Goal: Find contact information: Find contact information

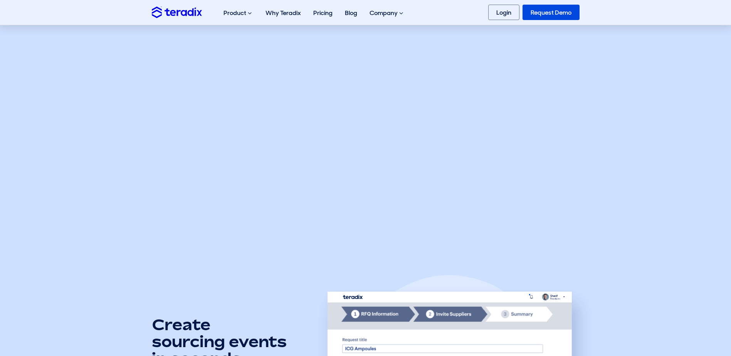
scroll to position [308, 0]
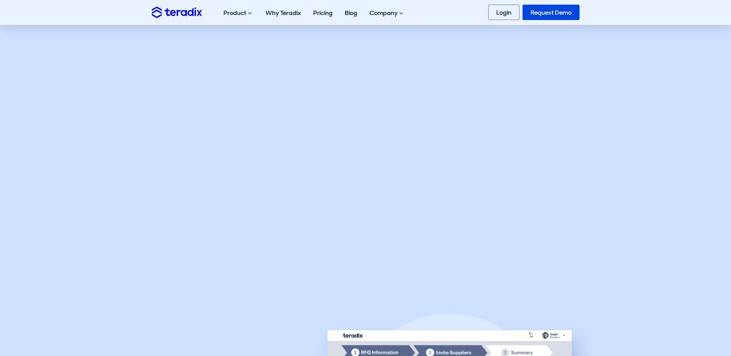
click at [656, 193] on section "Watch how to optimize and save across every sourcing event?" at bounding box center [365, 113] width 731 height 345
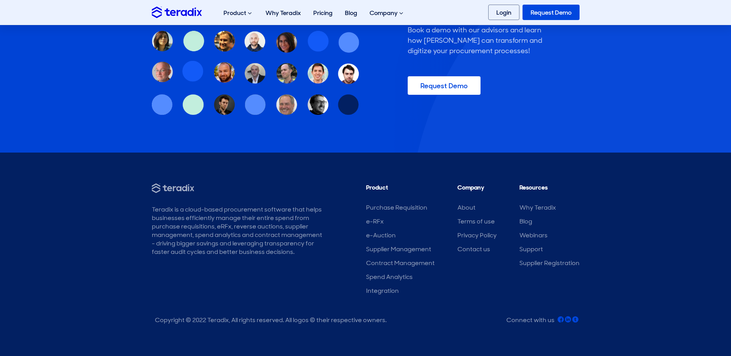
scroll to position [2470, 0]
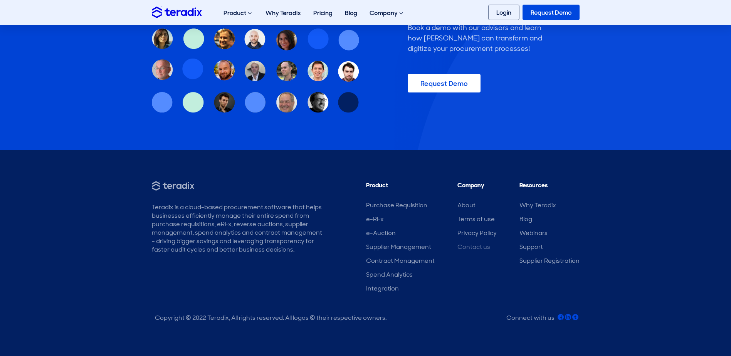
click at [469, 243] on link "Contact us" at bounding box center [474, 247] width 33 height 8
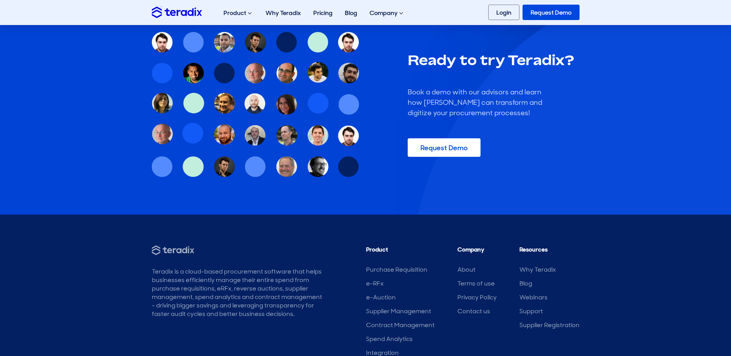
scroll to position [657, 0]
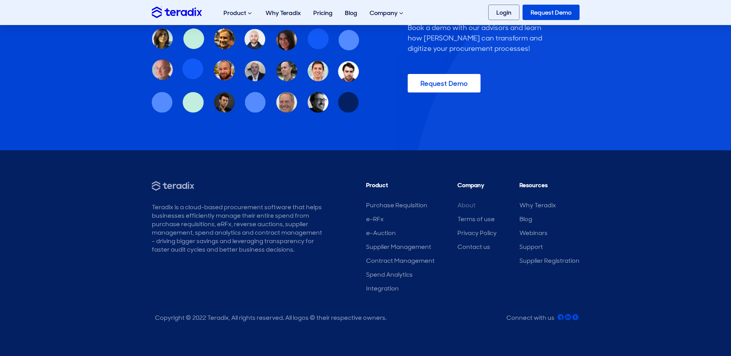
drag, startPoint x: 476, startPoint y: 209, endPoint x: 471, endPoint y: 206, distance: 5.4
click at [476, 209] on li "About" at bounding box center [477, 205] width 39 height 8
click at [465, 203] on link "About" at bounding box center [467, 205] width 18 height 8
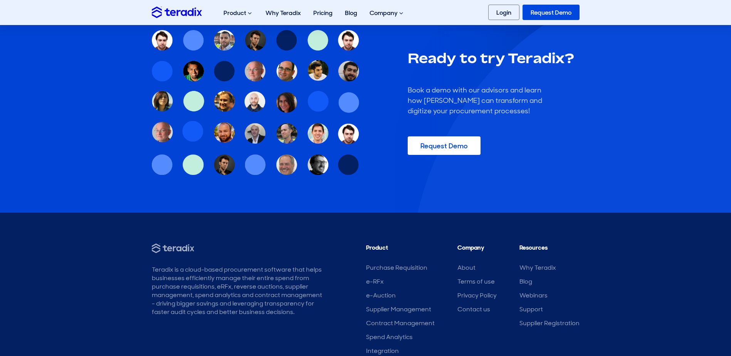
scroll to position [949, 0]
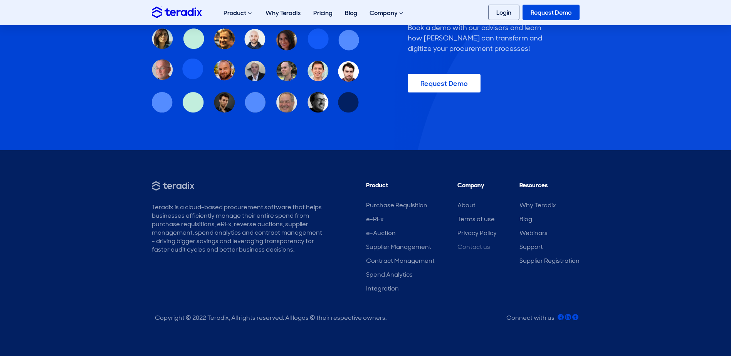
click at [489, 247] on link "Contact us" at bounding box center [474, 247] width 33 height 8
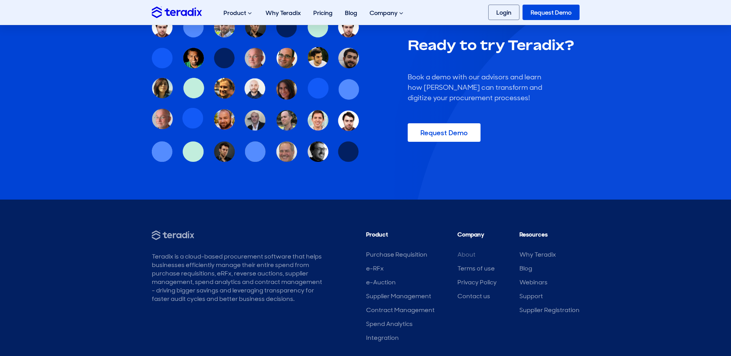
scroll to position [657, 0]
